Goal: Task Accomplishment & Management: Use online tool/utility

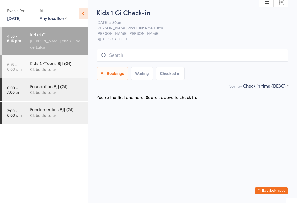
click at [161, 56] on input "search" at bounding box center [192, 55] width 192 height 13
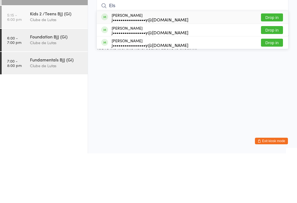
type input "Els"
click at [278, 76] on button "Drop in" at bounding box center [272, 80] width 22 height 8
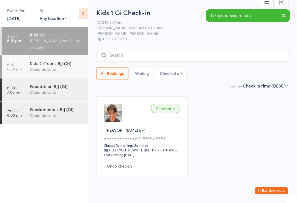
click at [258, 52] on input "search" at bounding box center [192, 55] width 192 height 13
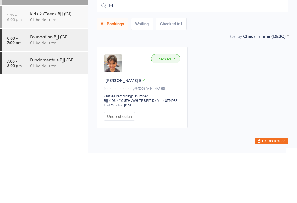
type input "E"
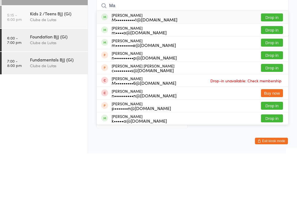
type input "M"
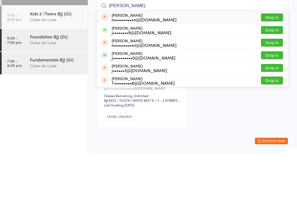
type input "[PERSON_NAME]"
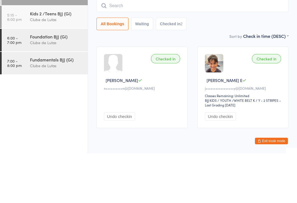
scroll to position [19, 0]
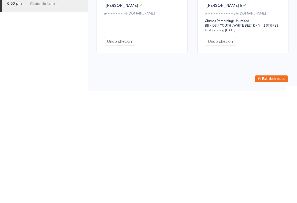
click at [120, 149] on button "Undo checkin" at bounding box center [119, 153] width 31 height 9
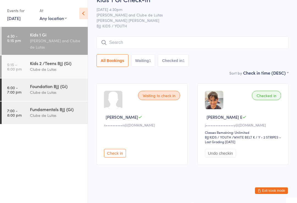
click at [124, 36] on input "search" at bounding box center [192, 42] width 192 height 13
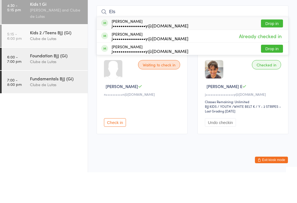
type input "Els"
click at [273, 76] on button "Drop in" at bounding box center [272, 80] width 22 height 8
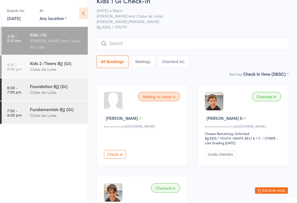
scroll to position [4, 0]
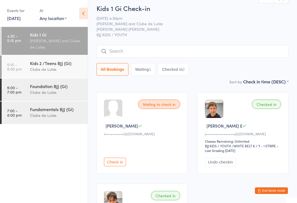
click at [227, 49] on input "search" at bounding box center [192, 51] width 192 height 13
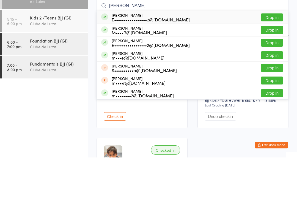
type input "[PERSON_NAME]"
click at [136, 59] on div "[PERSON_NAME] E•••••••••••••••••2@[DOMAIN_NAME]" at bounding box center [151, 63] width 78 height 9
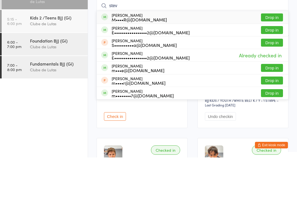
type input "stev"
click at [190, 70] on div "[PERSON_NAME] E•••••••••••••••••2@[DOMAIN_NAME] Drop in" at bounding box center [192, 76] width 191 height 12
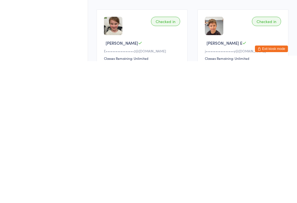
scroll to position [0, 0]
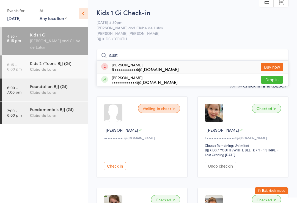
type input "aust"
click at [270, 76] on button "Drop in" at bounding box center [272, 80] width 22 height 8
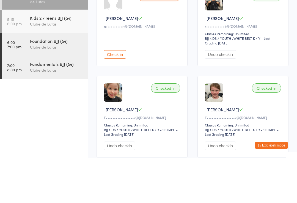
scroll to position [6, 0]
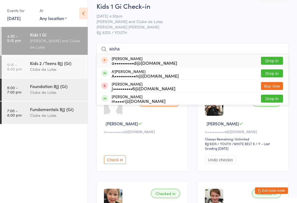
type input "aisha"
click at [273, 77] on button "Drop in" at bounding box center [272, 74] width 22 height 8
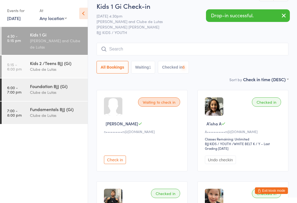
click at [204, 46] on input "search" at bounding box center [192, 49] width 192 height 13
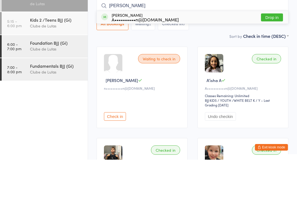
type input "[PERSON_NAME]"
click at [280, 57] on button "Drop in" at bounding box center [272, 61] width 22 height 8
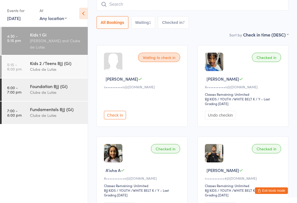
scroll to position [51, 0]
click at [275, 194] on button "Exit kiosk mode" at bounding box center [271, 191] width 33 height 7
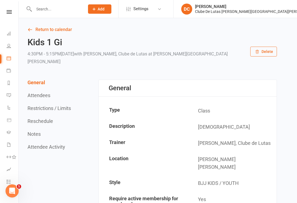
click at [277, 13] on div "Clube De Lutas Rouse Hill" at bounding box center [256, 11] width 122 height 5
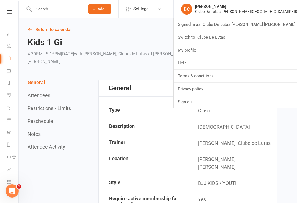
click at [260, 105] on link "Sign out" at bounding box center [234, 102] width 123 height 13
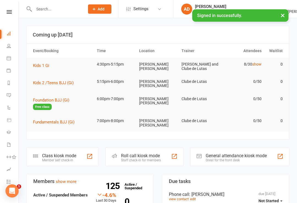
click at [7, 61] on link "Calendar" at bounding box center [13, 59] width 12 height 12
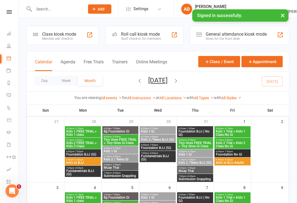
click at [45, 34] on div "Class kiosk mode" at bounding box center [59, 34] width 34 height 5
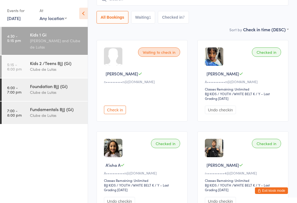
scroll to position [48, 0]
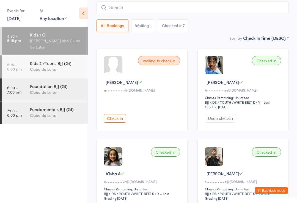
click at [71, 60] on div "Kids 2 /Teens BJJ (Gi) Clube de Lutas" at bounding box center [59, 67] width 58 height 22
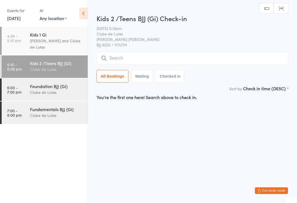
click at [53, 40] on div "[PERSON_NAME] and Clube de Lutas" at bounding box center [56, 44] width 53 height 13
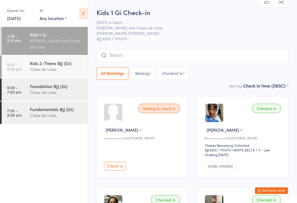
click at [16, 67] on time "5:15 - 6:00 pm" at bounding box center [14, 66] width 15 height 9
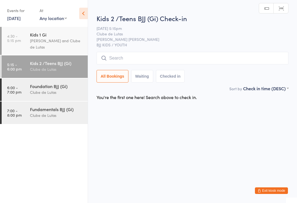
click at [117, 53] on input "search" at bounding box center [192, 58] width 192 height 13
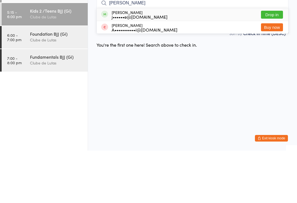
type input "Georgina"
click at [266, 63] on button "Drop in" at bounding box center [272, 67] width 22 height 8
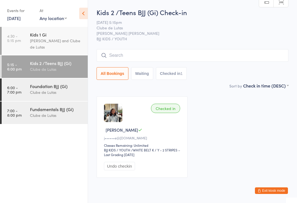
click at [53, 93] on div "Clube de Lutas" at bounding box center [56, 92] width 53 height 6
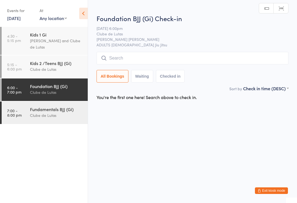
click at [196, 59] on input "search" at bounding box center [192, 58] width 192 height 13
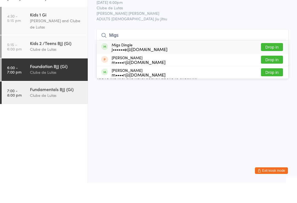
type input "Migs"
click at [278, 63] on button "Drop in" at bounding box center [272, 67] width 22 height 8
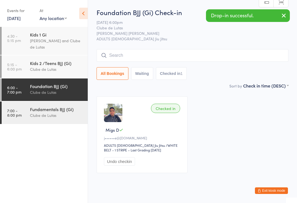
click at [55, 71] on div "Clube de Lutas" at bounding box center [56, 69] width 53 height 6
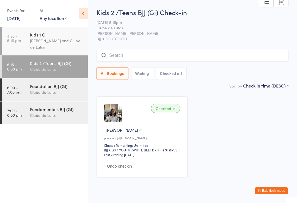
click at [65, 37] on div "Kids 1 Gi" at bounding box center [56, 35] width 53 height 6
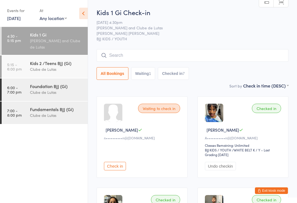
click at [65, 88] on div "Foundation BJJ (Gi)" at bounding box center [56, 86] width 53 height 6
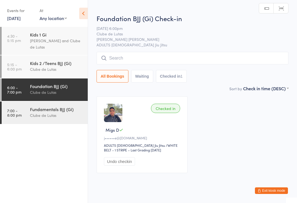
click at [234, 57] on input "search" at bounding box center [192, 58] width 192 height 13
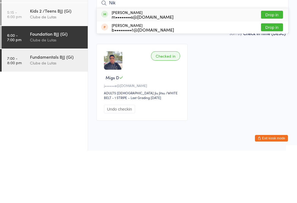
type input "Nik"
click at [277, 63] on button "Drop in" at bounding box center [272, 67] width 22 height 8
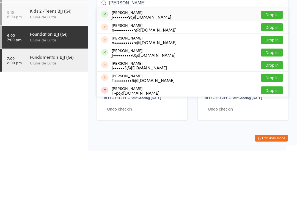
type input "josh"
click at [274, 63] on button "Drop in" at bounding box center [272, 67] width 22 height 8
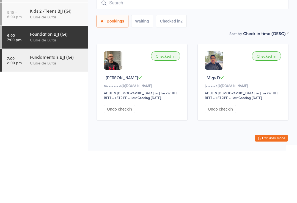
scroll to position [14, 0]
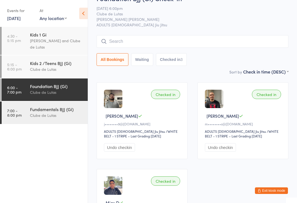
click at [148, 42] on input "search" at bounding box center [192, 41] width 192 height 13
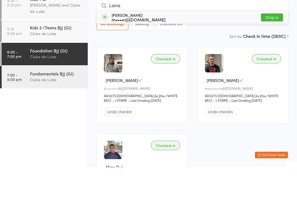
type input "Lama"
click at [274, 49] on button "Drop in" at bounding box center [272, 53] width 22 height 8
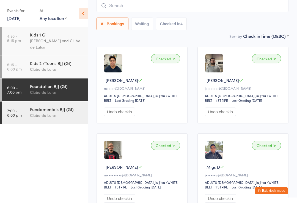
click at [117, 3] on input "search" at bounding box center [192, 5] width 192 height 13
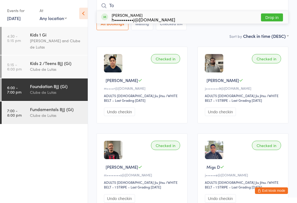
type input "To"
click at [267, 18] on button "Drop in" at bounding box center [272, 17] width 22 height 8
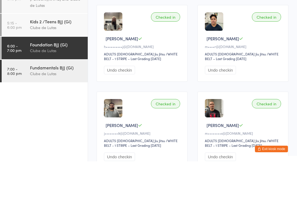
click at [48, 112] on div "Clube de Lutas" at bounding box center [56, 115] width 53 height 6
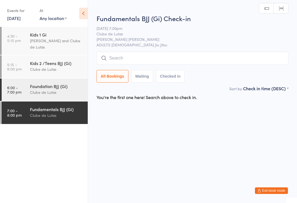
click at [114, 60] on input "search" at bounding box center [192, 58] width 192 height 13
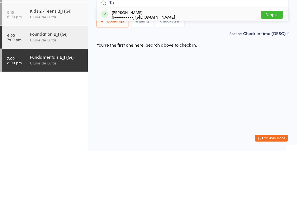
type input "To"
click at [267, 63] on button "Drop in" at bounding box center [272, 67] width 22 height 8
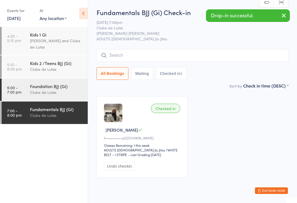
click at [150, 60] on input "search" at bounding box center [192, 55] width 192 height 13
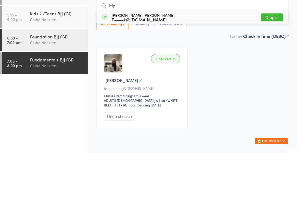
type input "Fly"
click at [274, 63] on button "Drop in" at bounding box center [272, 67] width 22 height 8
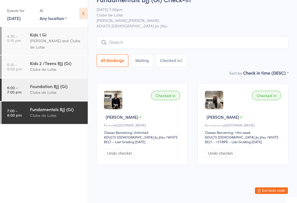
click at [124, 40] on input "search" at bounding box center [192, 42] width 192 height 13
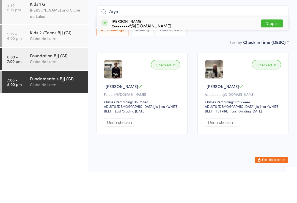
type input "Arya"
click at [273, 50] on button "Drop in" at bounding box center [272, 54] width 22 height 8
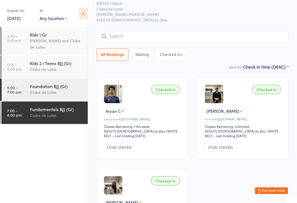
click at [77, 90] on div "Clube de Lutas" at bounding box center [56, 92] width 53 height 6
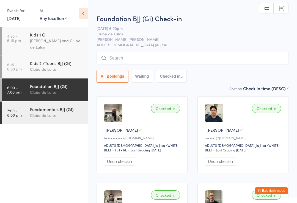
click at [157, 62] on input "search" at bounding box center [192, 58] width 192 height 13
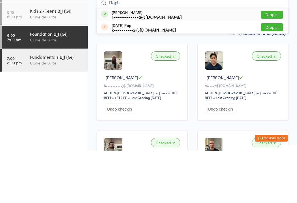
type input "Raph"
click at [152, 63] on div "Raphael Gadista r•••••••••••••a@gmail.com" at bounding box center [147, 67] width 70 height 9
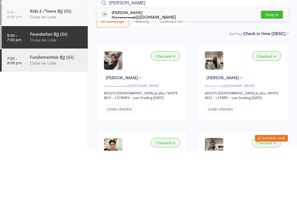
type input "mike"
click at [263, 63] on button "Drop in" at bounding box center [272, 67] width 22 height 8
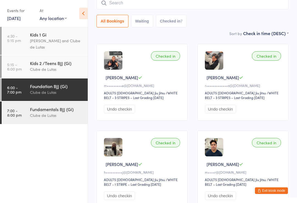
click at [143, 5] on input "search" at bounding box center [192, 3] width 192 height 13
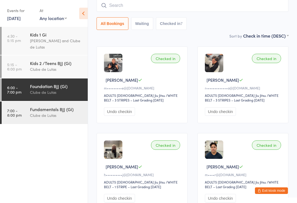
scroll to position [50, 0]
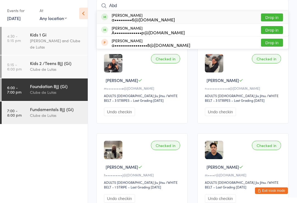
type input "Abd"
click at [128, 15] on div "Abdi Isse a•••••••••6@gmail.com" at bounding box center [143, 17] width 63 height 9
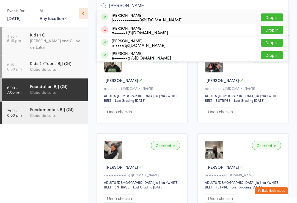
type input "hern"
click at [269, 15] on button "Drop in" at bounding box center [272, 17] width 22 height 8
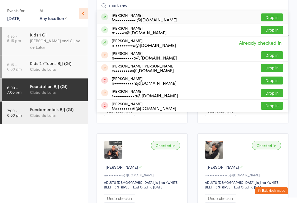
type input "mark raw"
click at [274, 14] on button "Drop in" at bounding box center [272, 17] width 22 height 8
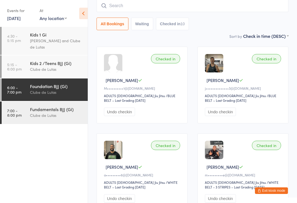
click at [156, 11] on input "search" at bounding box center [192, 5] width 192 height 13
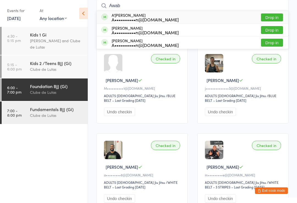
type input "Awab"
click at [272, 43] on button "Drop in" at bounding box center [272, 43] width 22 height 8
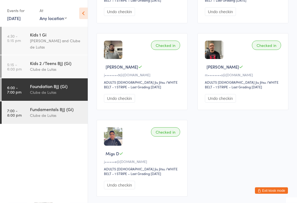
scroll to position [407, 0]
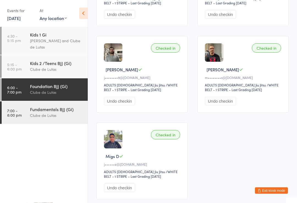
click at [66, 122] on div "Fundamentals BJJ (Gi) Clube de Lutas" at bounding box center [59, 113] width 58 height 22
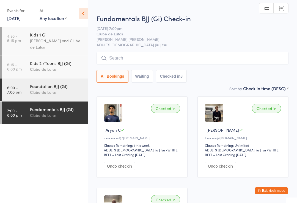
click at [41, 89] on div "Foundation BJJ (Gi)" at bounding box center [56, 86] width 53 height 6
